Goal: Obtain resource: Obtain resource

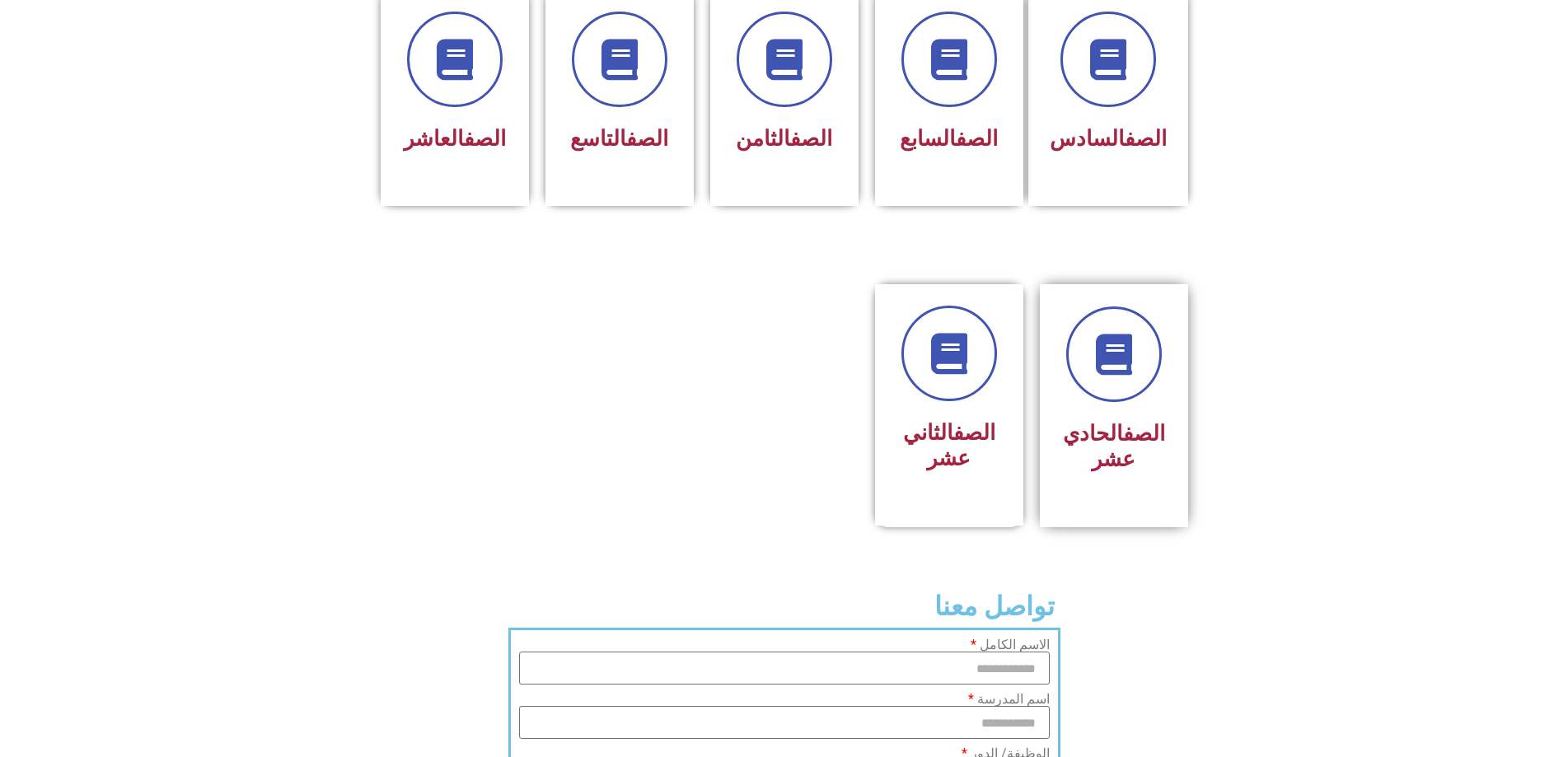
scroll to position [741, 0]
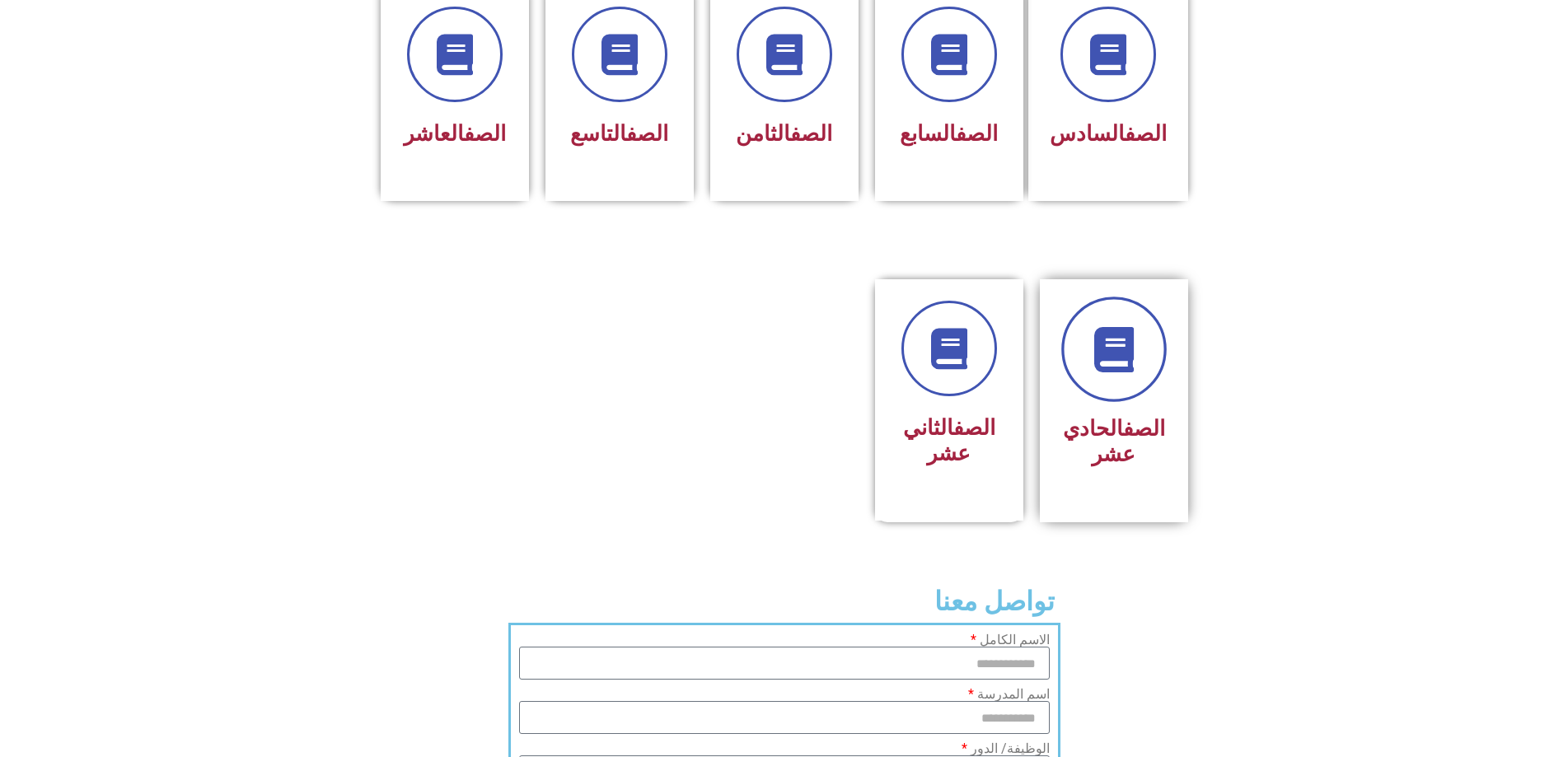
click at [1156, 301] on link at bounding box center [1114, 348] width 105 height 105
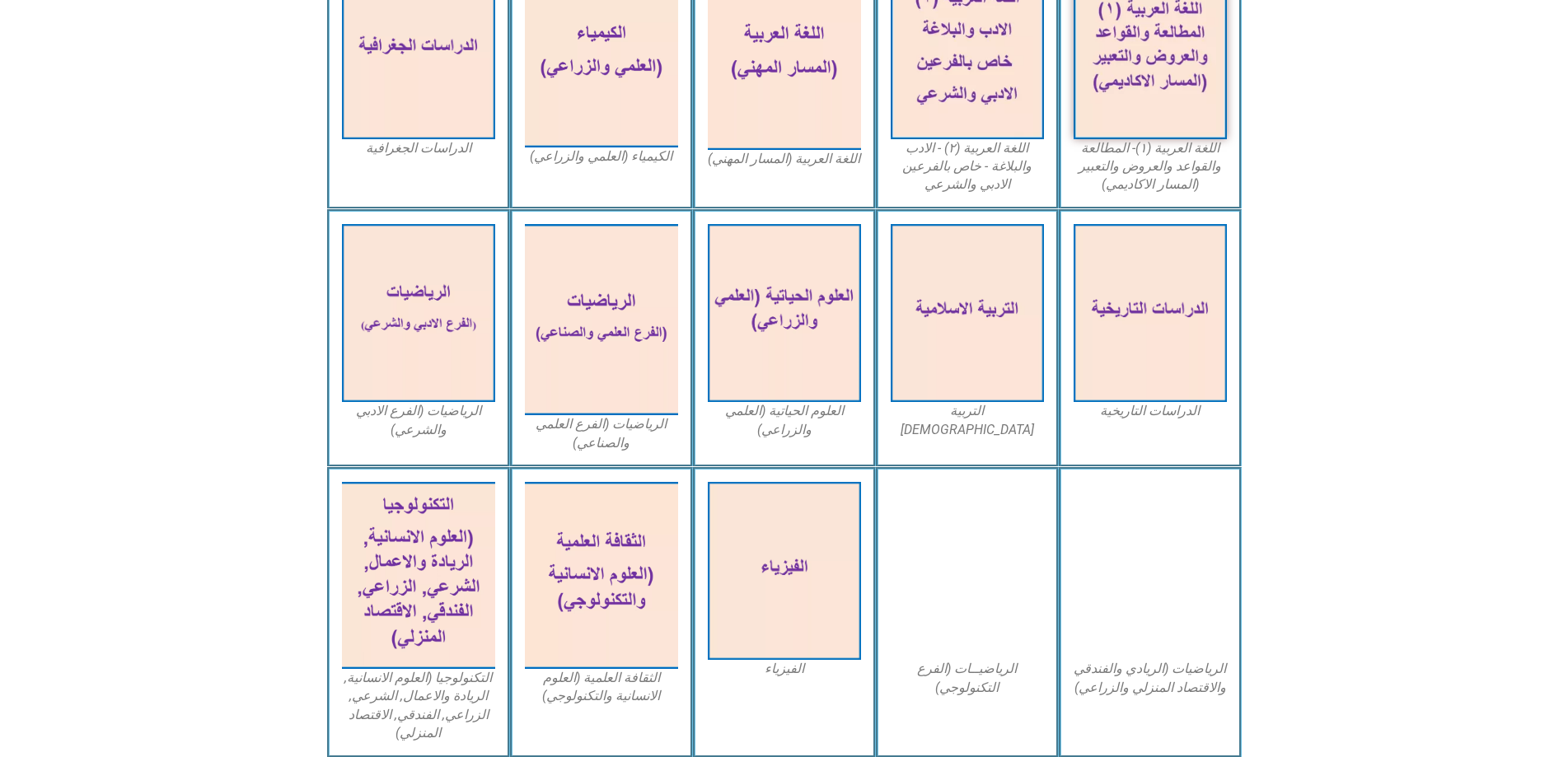
scroll to position [741, 0]
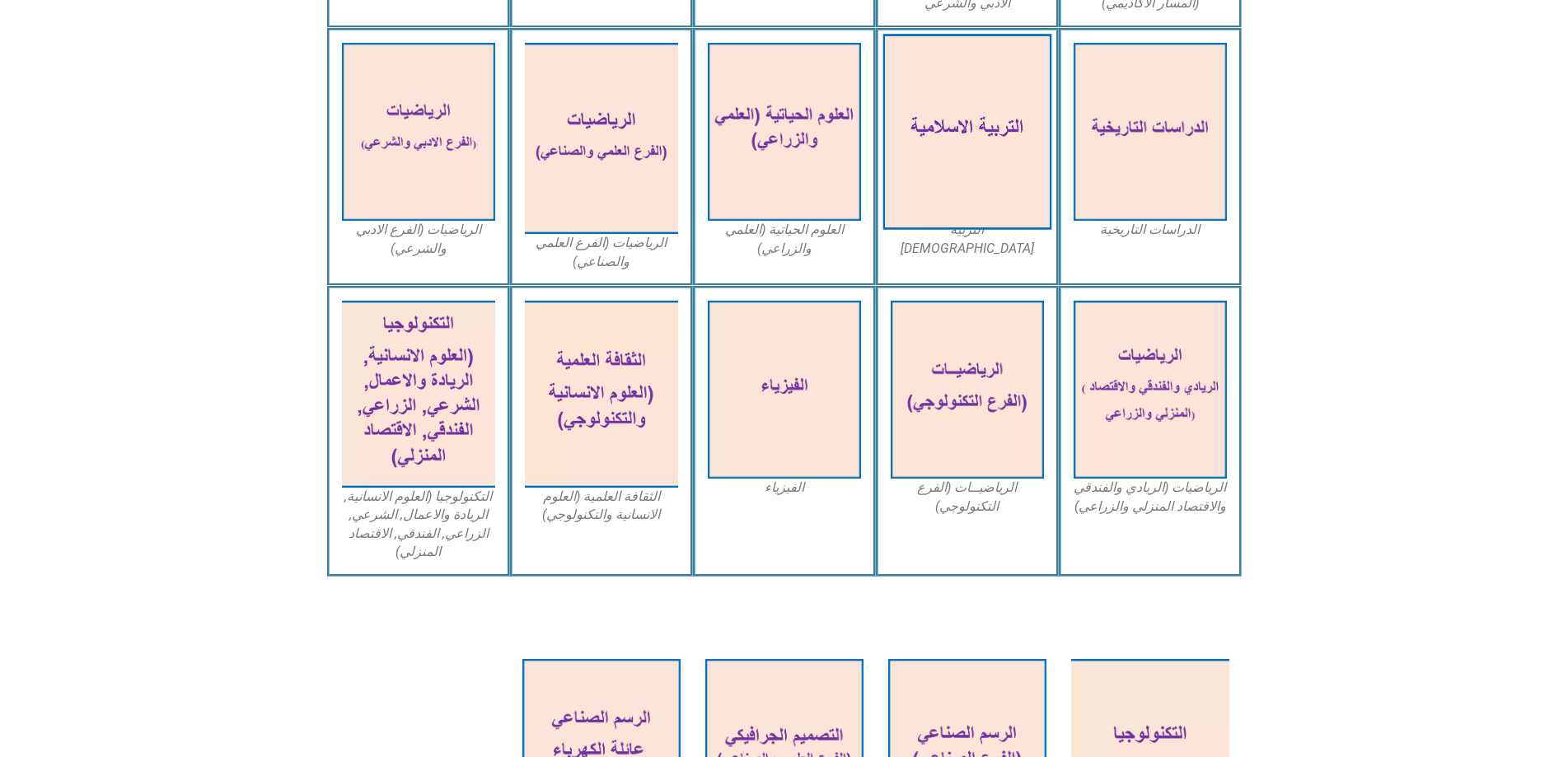
click at [1013, 108] on img at bounding box center [967, 132] width 169 height 196
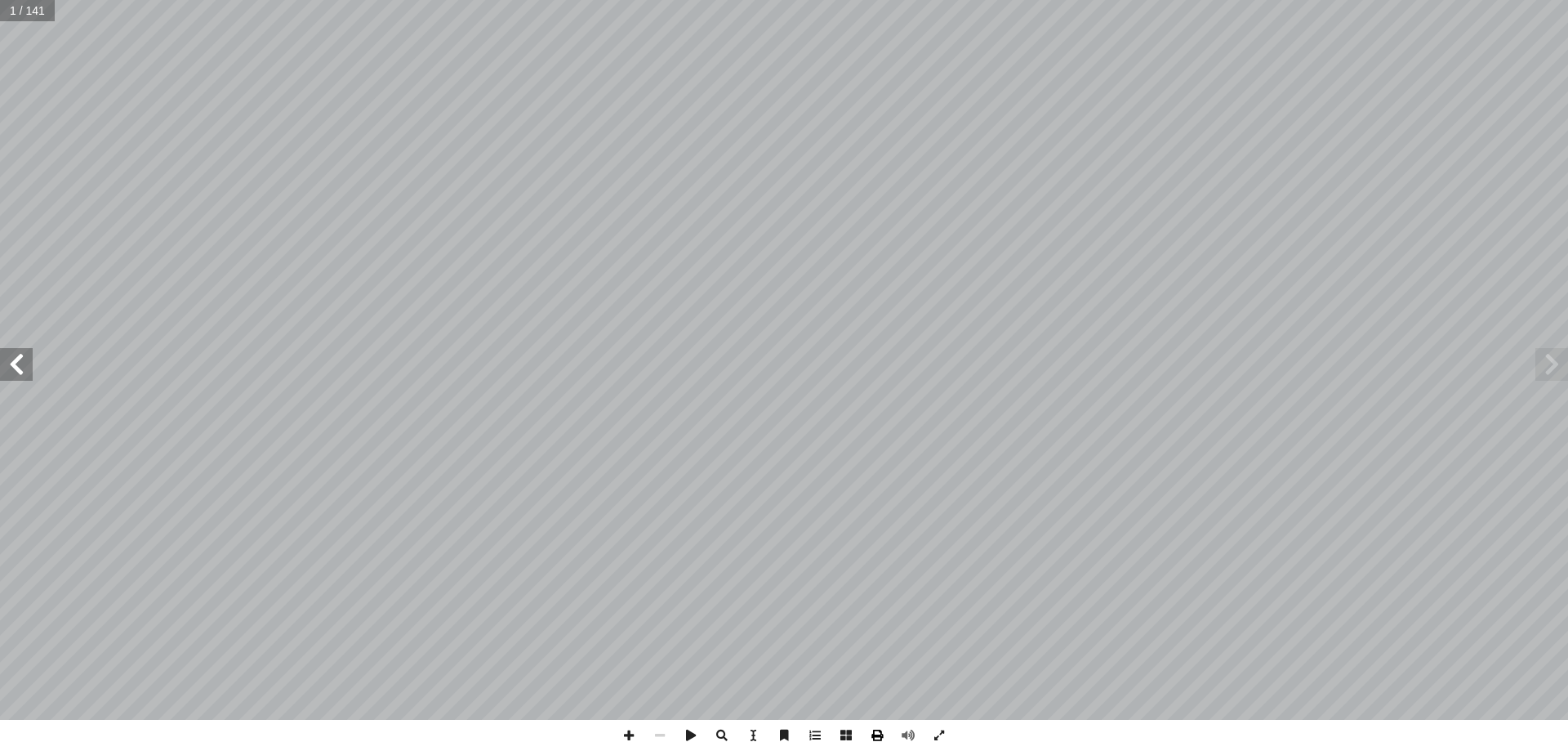
click at [884, 732] on span at bounding box center [877, 734] width 31 height 31
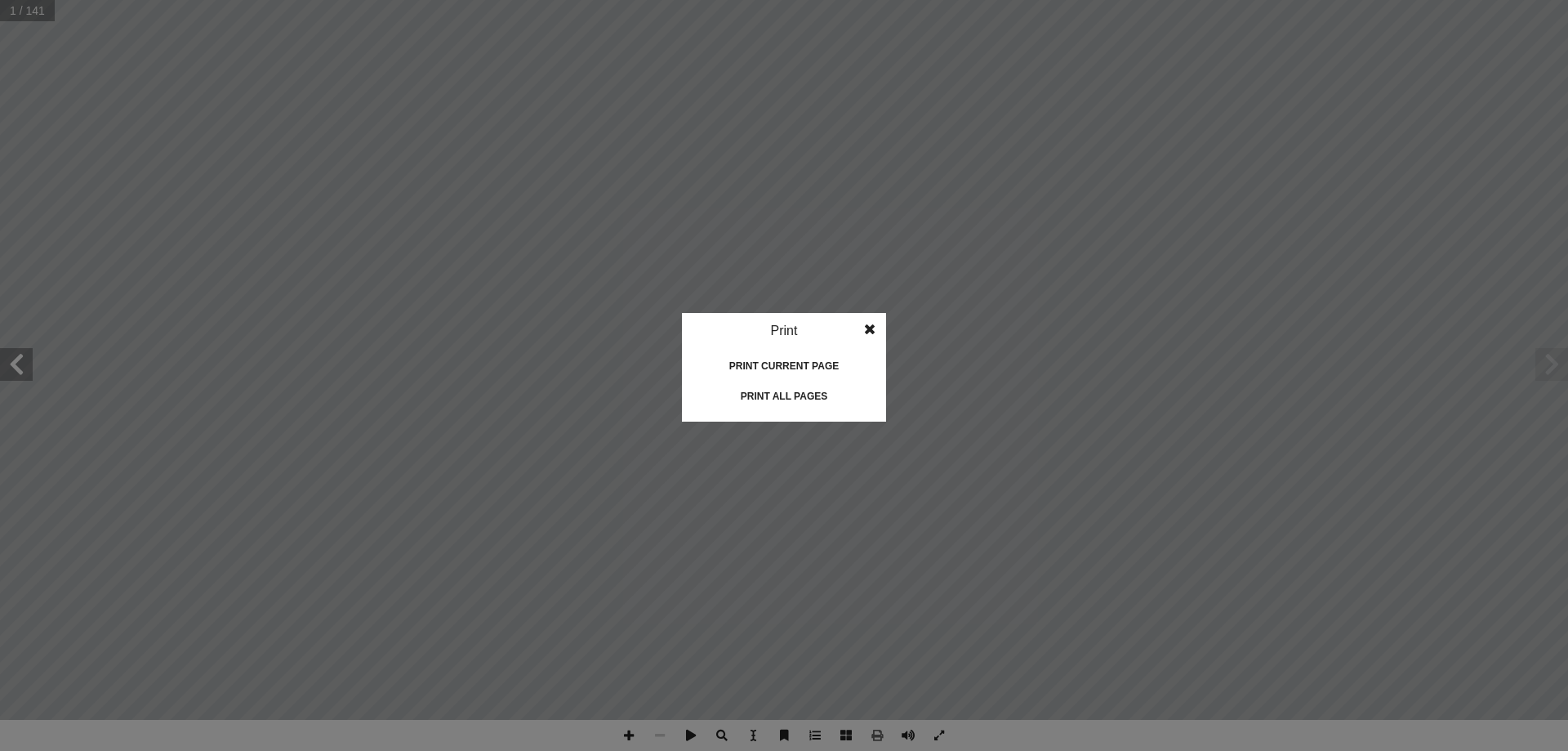
click at [835, 392] on div "Print all pages" at bounding box center [784, 396] width 163 height 26
click at [869, 329] on span at bounding box center [869, 329] width 29 height 33
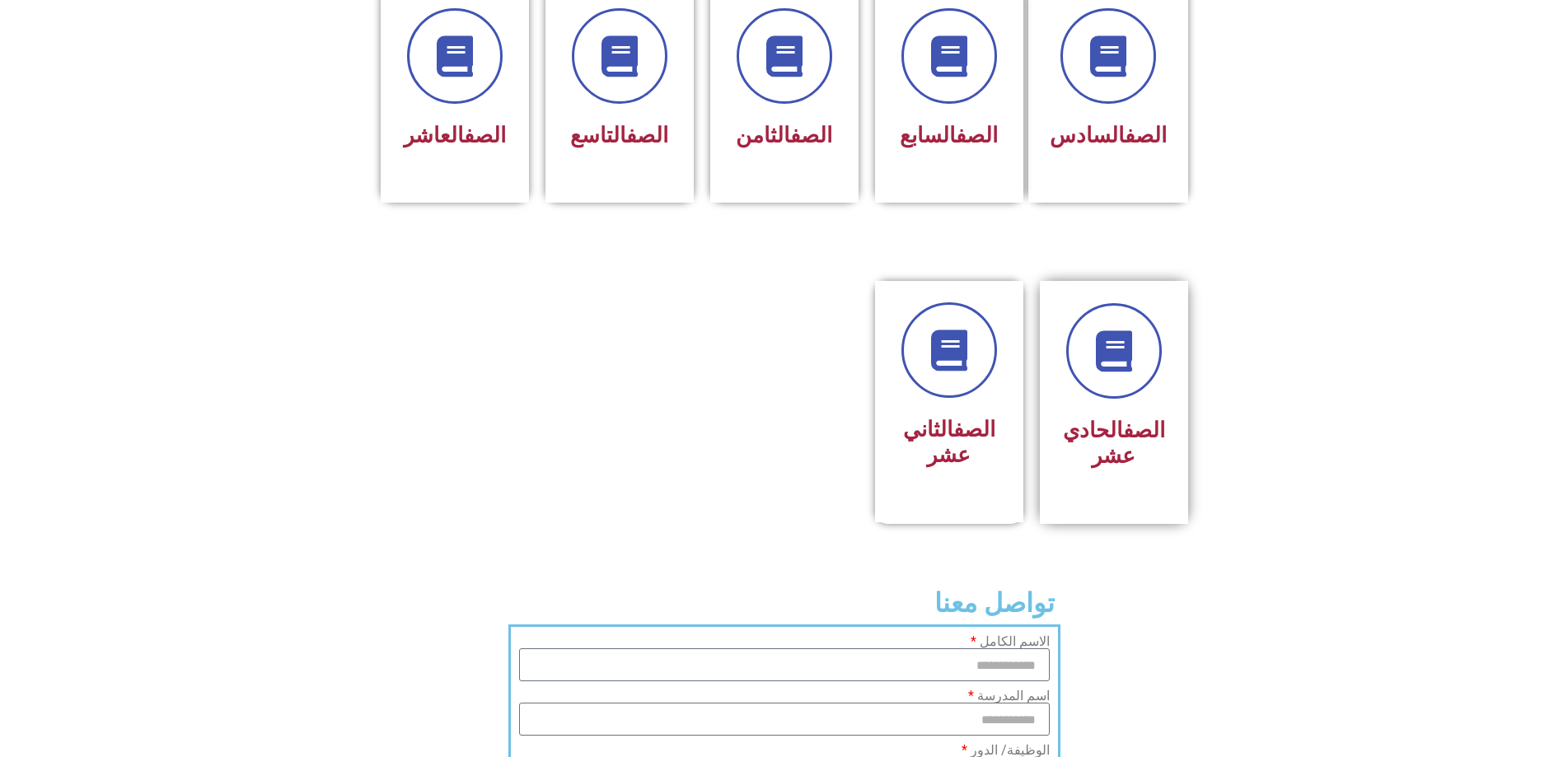
scroll to position [741, 0]
click at [1121, 415] on h3 "الصف الحادي عشر" at bounding box center [1114, 441] width 104 height 51
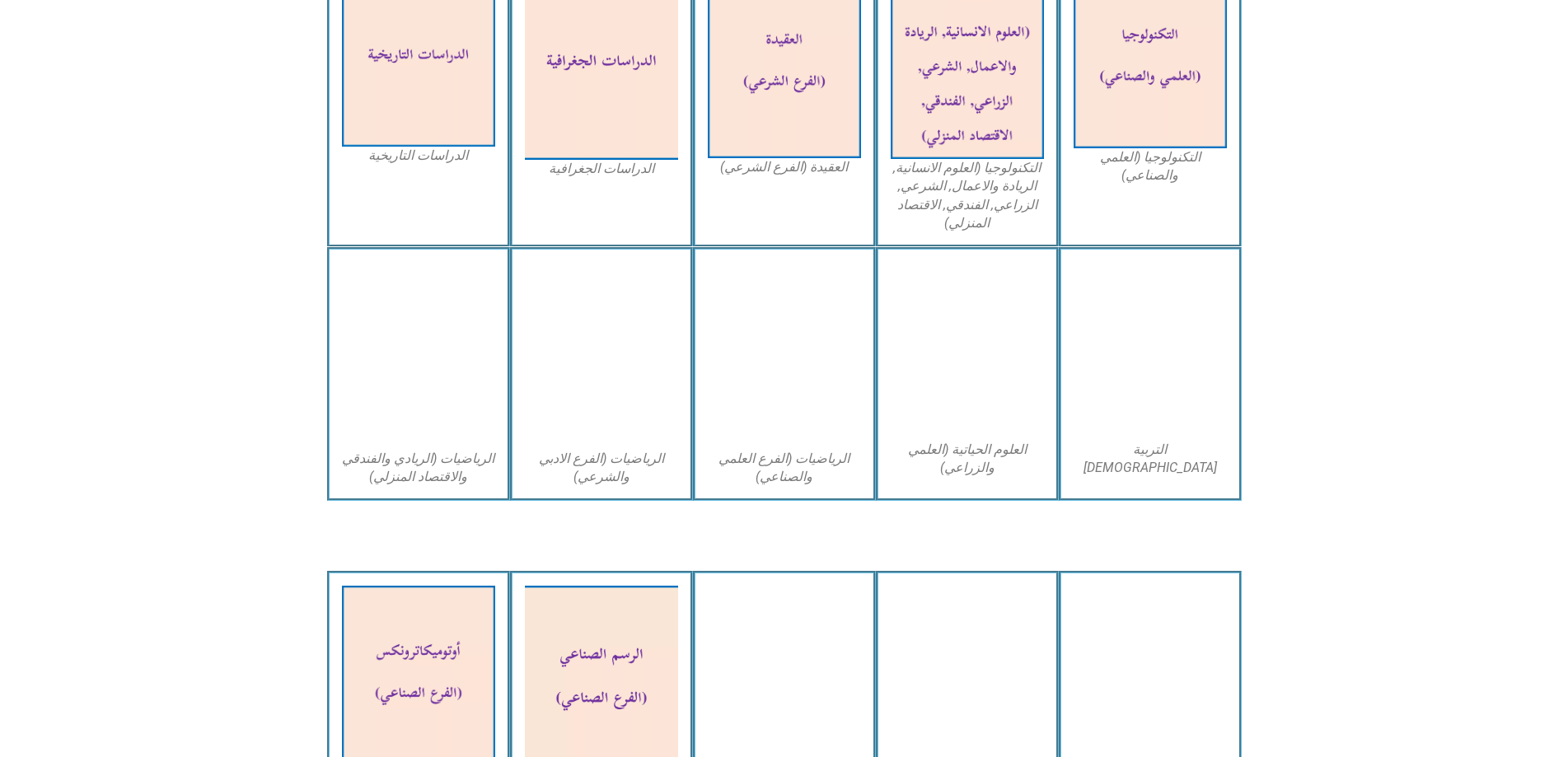
scroll to position [988, 0]
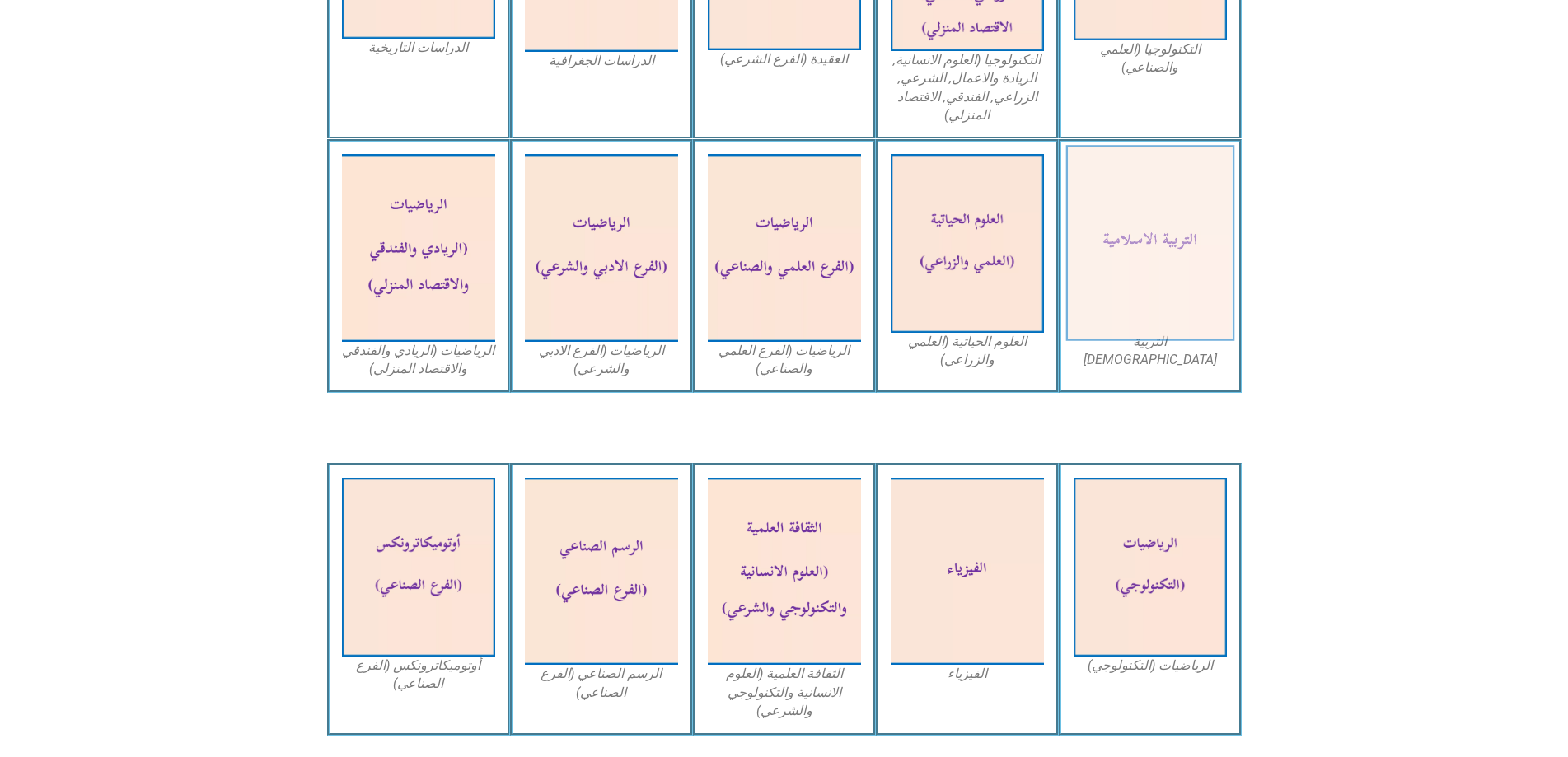
click at [1167, 231] on img at bounding box center [1149, 243] width 169 height 196
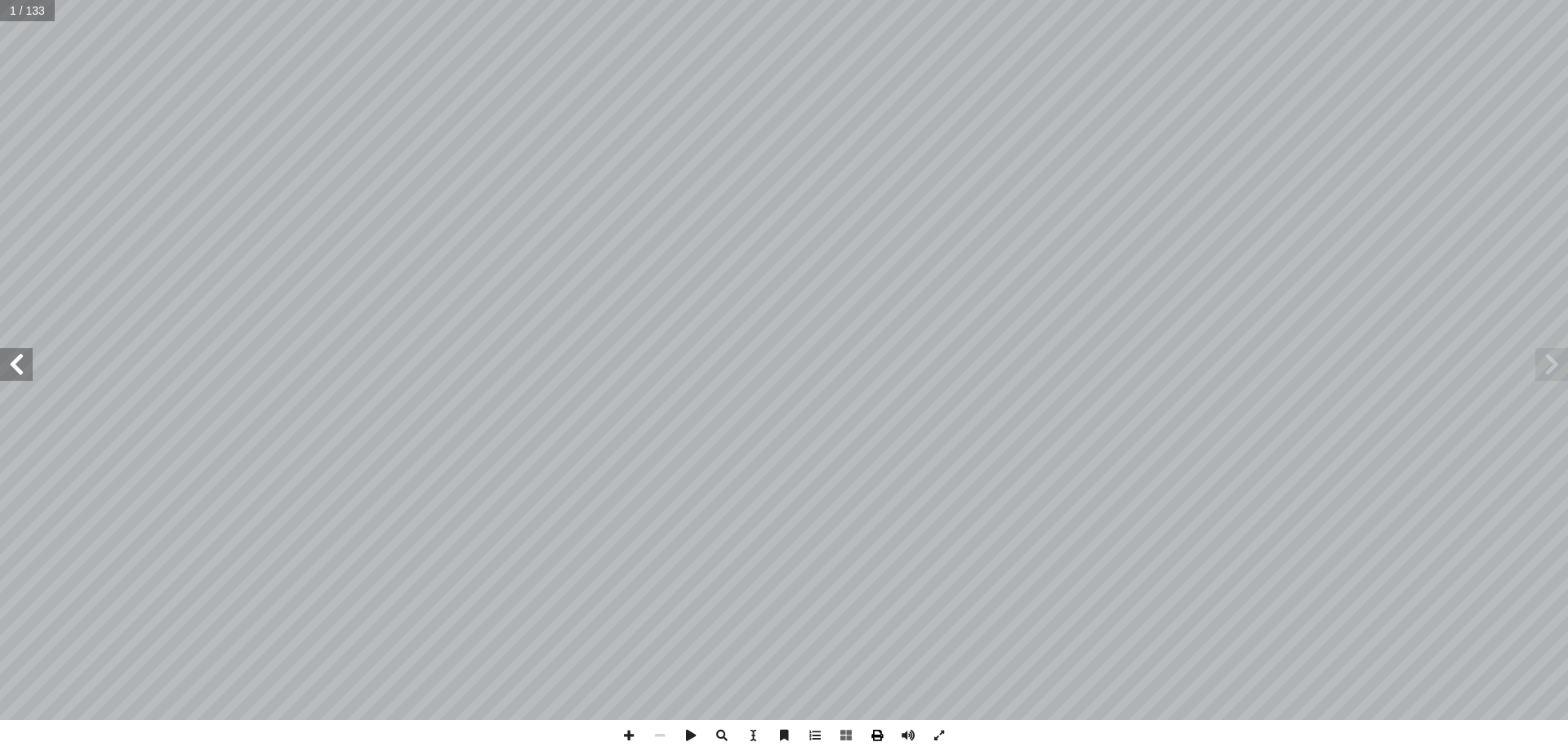
click at [881, 738] on span at bounding box center [877, 734] width 31 height 31
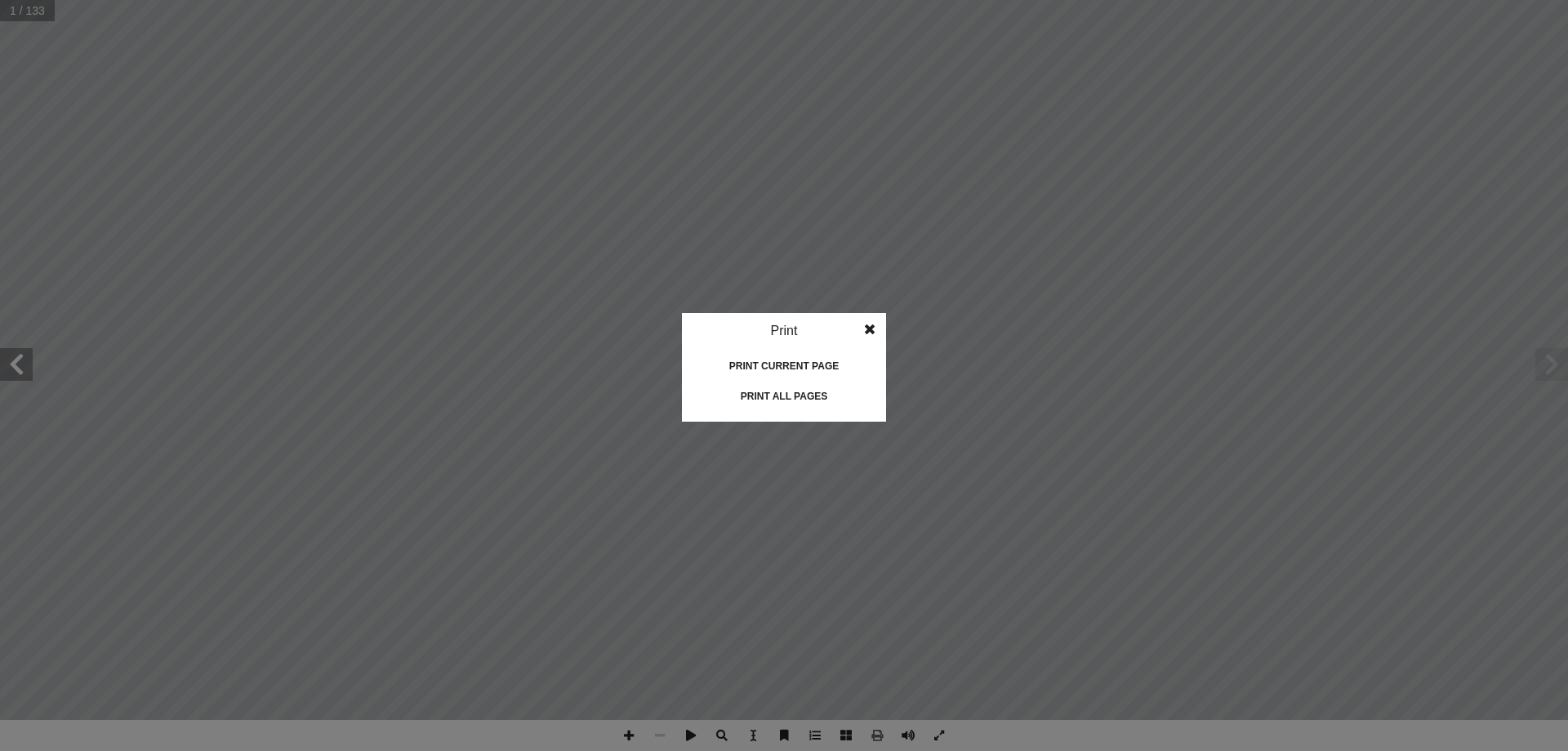
click at [807, 392] on div "Print all pages" at bounding box center [784, 396] width 163 height 26
